Goal: Task Accomplishment & Management: Complete application form

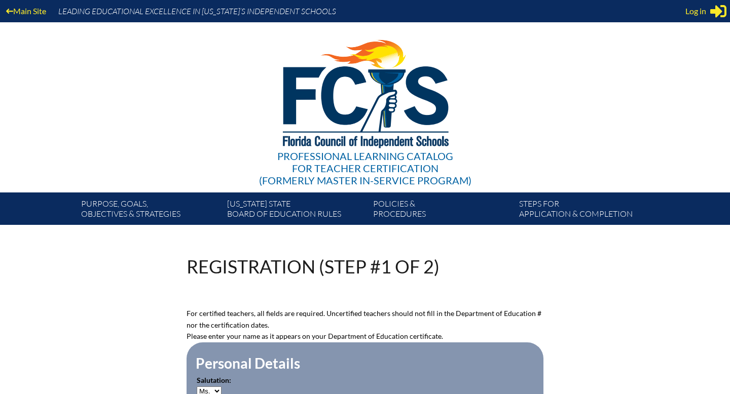
select select "Ms."
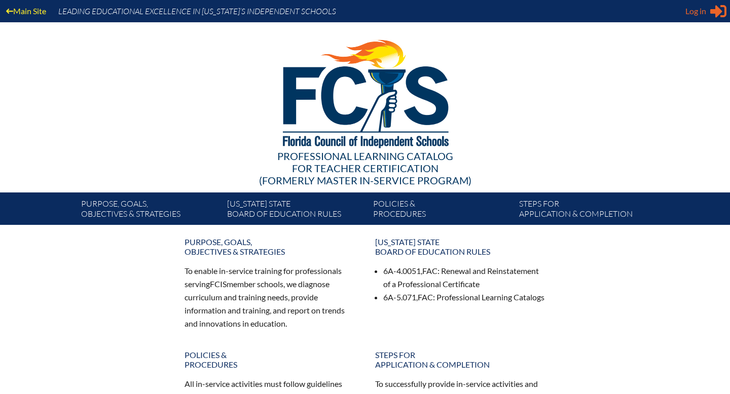
click at [699, 9] on span "Log in" at bounding box center [695, 11] width 21 height 12
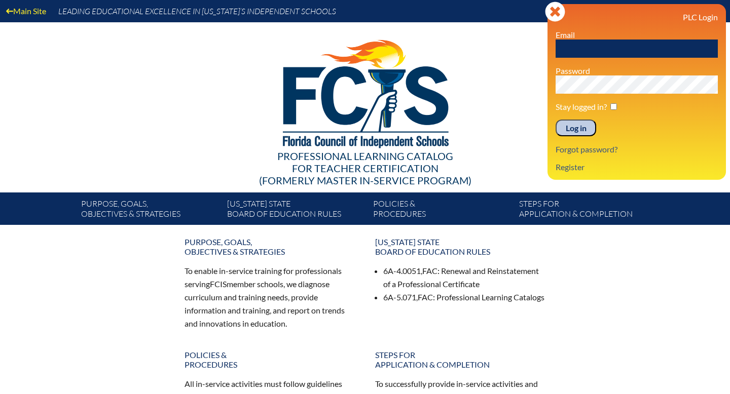
click at [580, 51] on input "text" at bounding box center [637, 49] width 162 height 18
type input "karianne.jaffa@mjgds.org"
